Goal: Check status: Check status

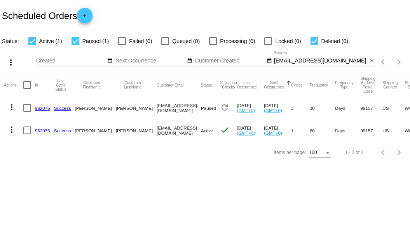
click at [43, 131] on link "962076" at bounding box center [42, 130] width 15 height 5
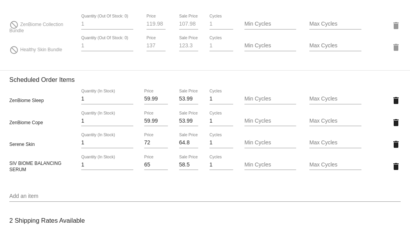
scroll to position [583, 0]
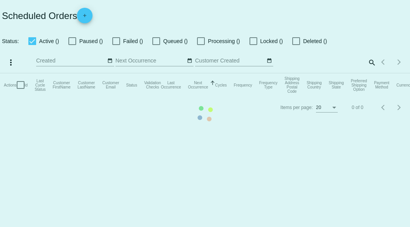
checkbox input "true"
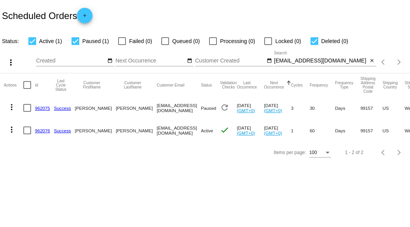
click at [38, 107] on link "962075" at bounding box center [42, 108] width 15 height 5
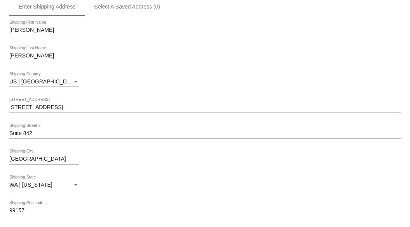
scroll to position [428, 0]
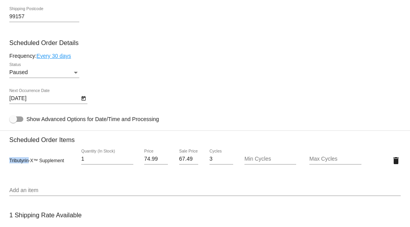
drag, startPoint x: 28, startPoint y: 162, endPoint x: 5, endPoint y: 162, distance: 23.7
click at [5, 162] on mat-card "Customer 5838631: [PERSON_NAME] [EMAIL_ADDRESS][DOMAIN_NAME] Customer Shipping …" at bounding box center [205, 142] width 410 height 778
copy span "Tributyrin"
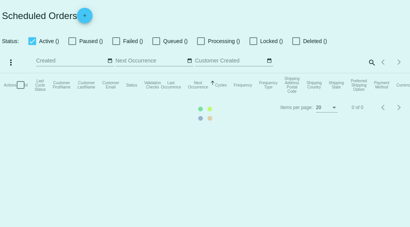
checkbox input "true"
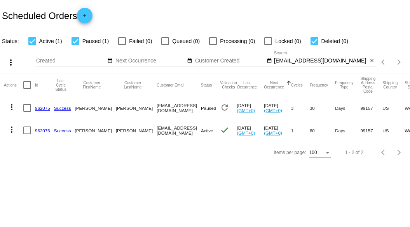
click at [12, 131] on mat-icon "more_vert" at bounding box center [11, 129] width 9 height 9
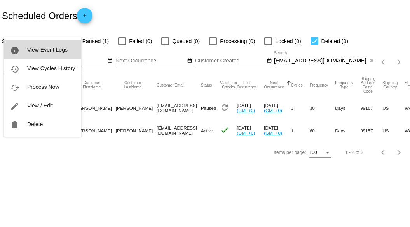
click at [39, 51] on span "View Event Logs" at bounding box center [47, 50] width 40 height 6
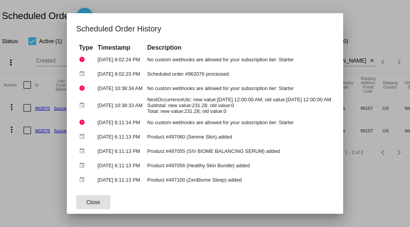
click at [373, 5] on div at bounding box center [205, 113] width 410 height 227
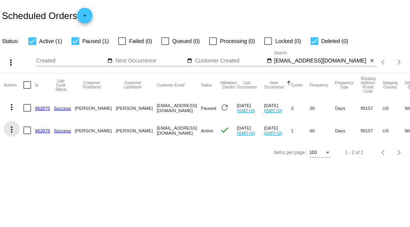
click at [11, 132] on mat-icon "more_vert" at bounding box center [11, 129] width 9 height 9
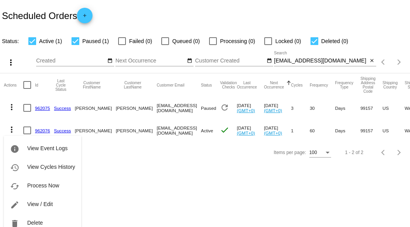
drag, startPoint x: 135, startPoint y: 198, endPoint x: 103, endPoint y: 161, distance: 48.5
click at [135, 198] on div at bounding box center [205, 113] width 410 height 227
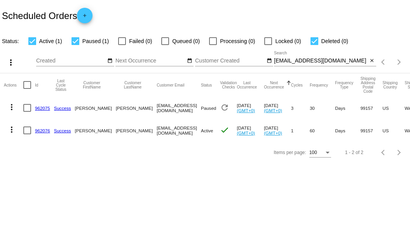
click at [37, 130] on link "962076" at bounding box center [42, 130] width 15 height 5
click at [37, 130] on body "Scheduled Orders add Status: Active (1) Paused (1) Failed (0) Queued (0) Proces…" at bounding box center [205, 113] width 410 height 227
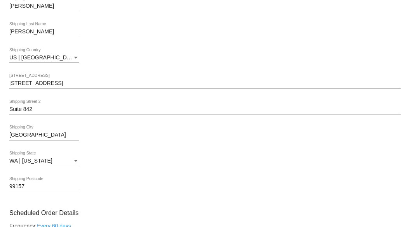
scroll to position [311, 0]
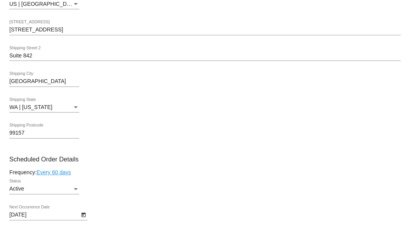
click at [146, 131] on div "99157 Shipping Postcode" at bounding box center [205, 135] width 392 height 22
click at [74, 189] on div "Status" at bounding box center [75, 189] width 7 height 6
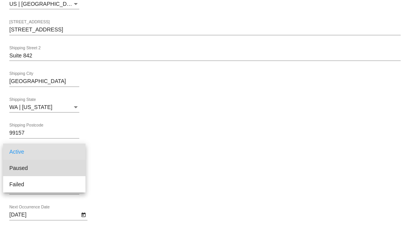
click at [56, 171] on span "Paused" at bounding box center [44, 168] width 70 height 16
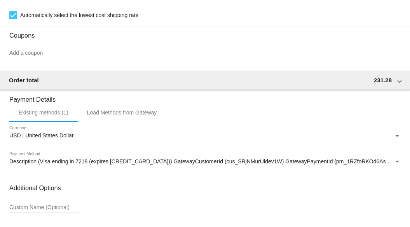
scroll to position [892, 0]
